Goal: Go to known website: Access a specific website the user already knows

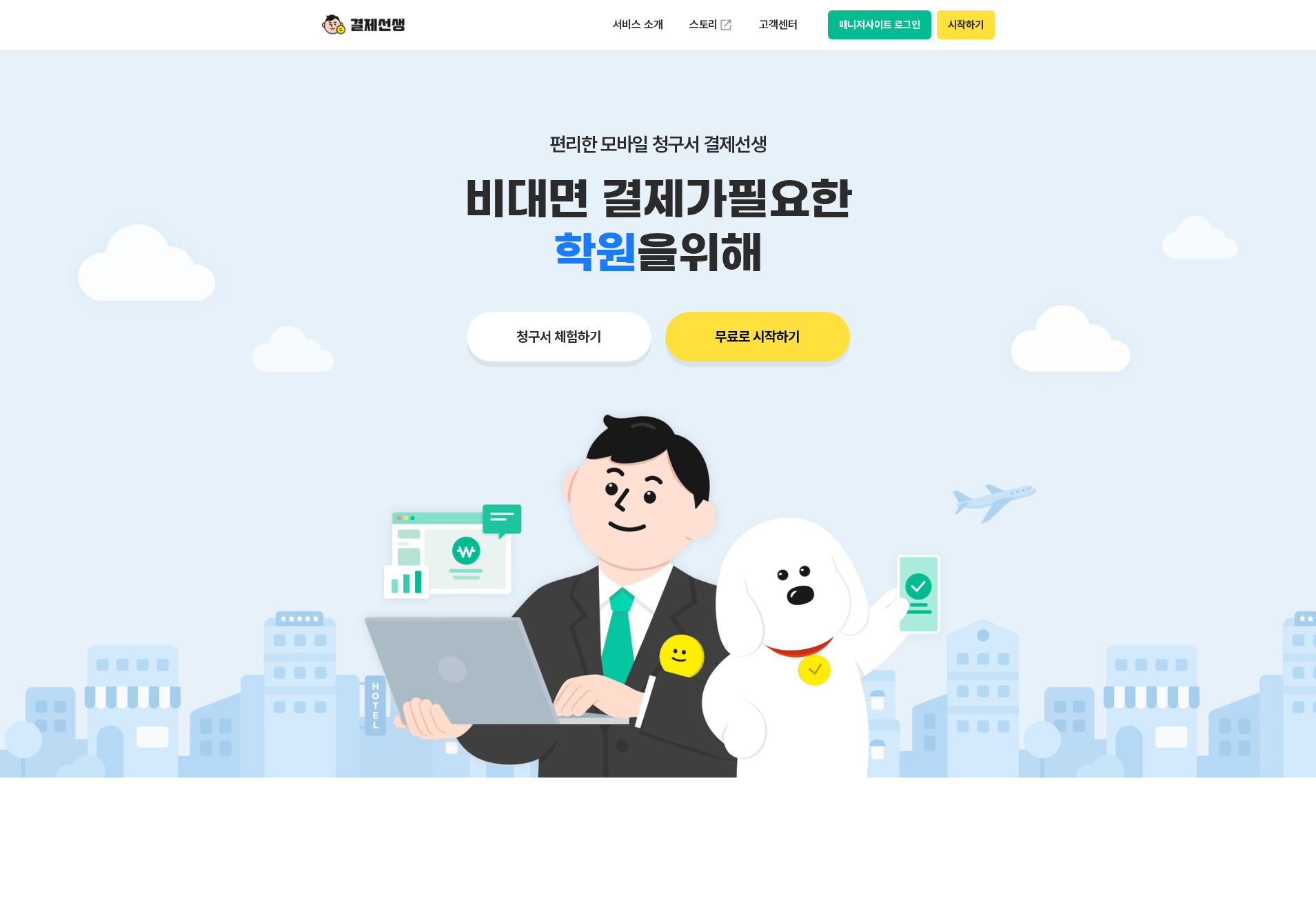
click at [900, 25] on button "매니저사이트 로그인" at bounding box center [879, 25] width 104 height 29
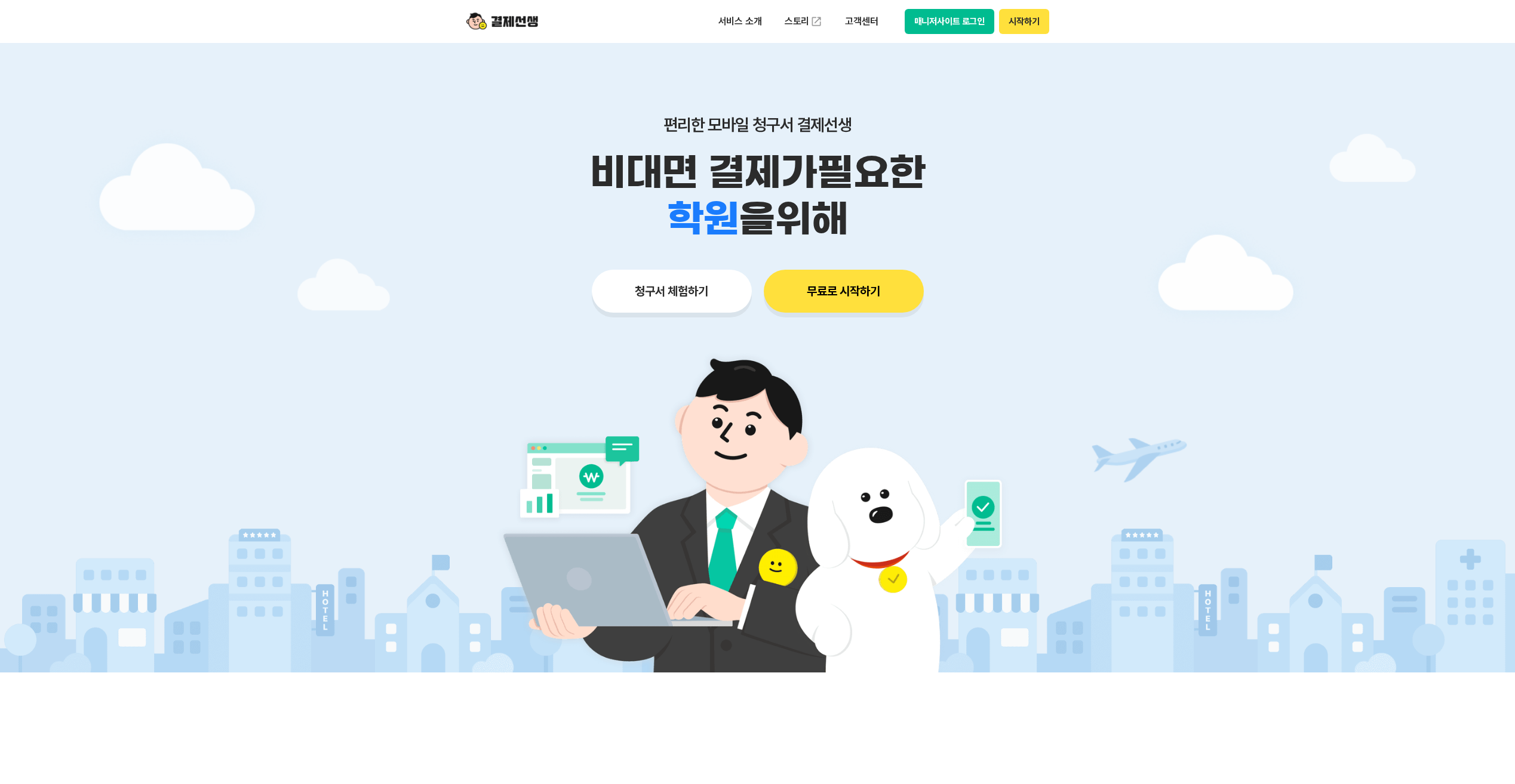
click at [932, 29] on button "매니저사이트 로그인" at bounding box center [949, 21] width 90 height 25
click at [972, 26] on button "매니저사이트 로그인" at bounding box center [949, 21] width 90 height 25
